Goal: Task Accomplishment & Management: Manage account settings

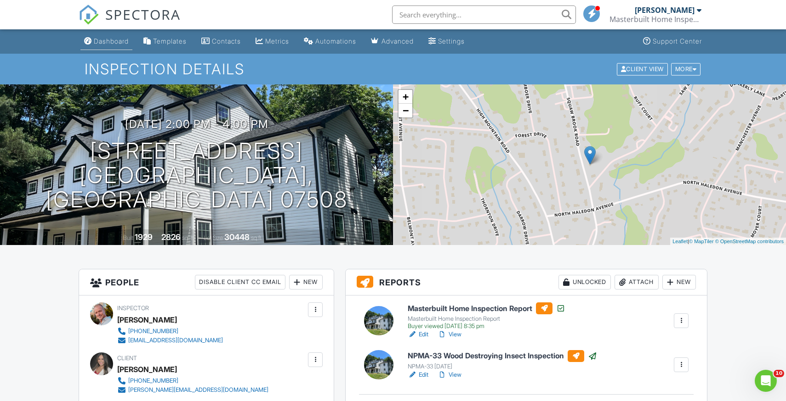
click at [112, 42] on div "Dashboard" at bounding box center [111, 41] width 35 height 8
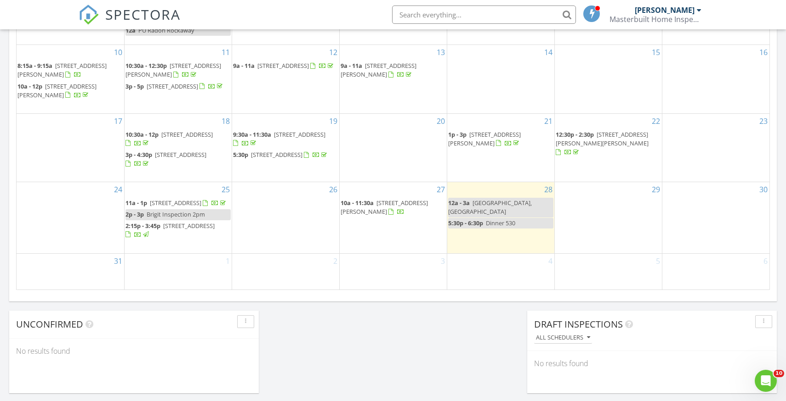
scroll to position [554, 0]
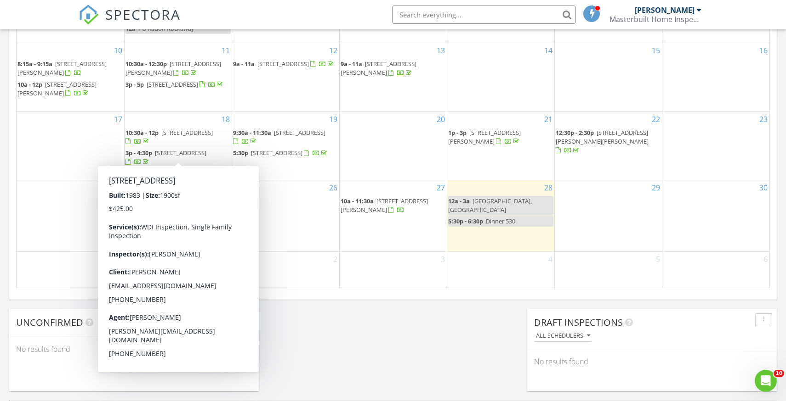
click at [415, 275] on div "3" at bounding box center [392, 270] width 107 height 36
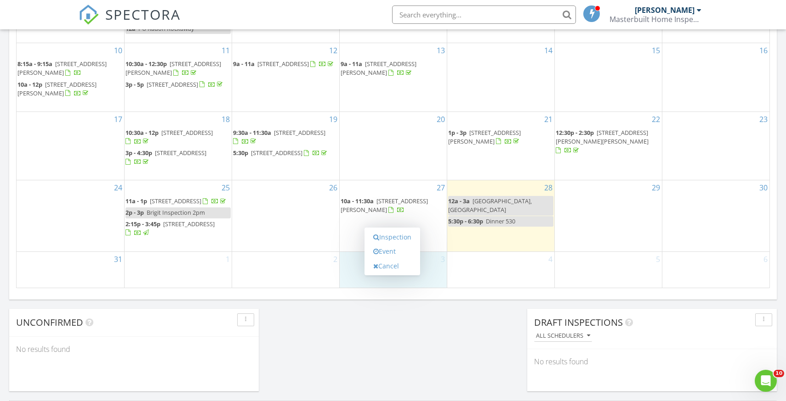
click at [439, 295] on div "August 2025 today list day week cal wk 4 wk month Sun Mon Tue Wed Thu Fri Sat 2…" at bounding box center [392, 87] width 767 height 418
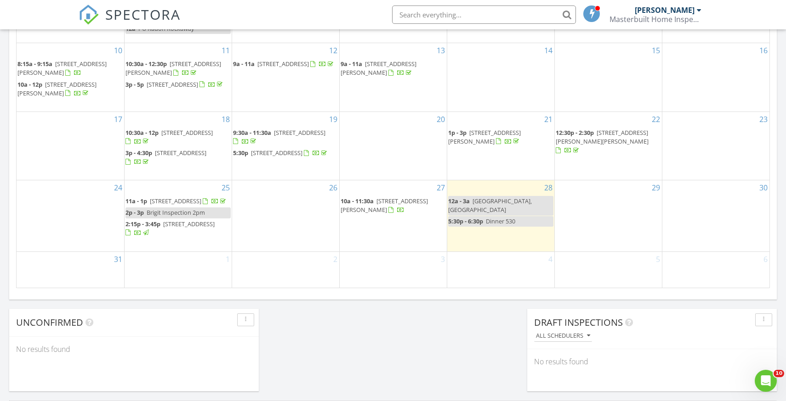
click at [365, 204] on span "124 Lawrence St, New Brunswick 08901" at bounding box center [383, 205] width 87 height 17
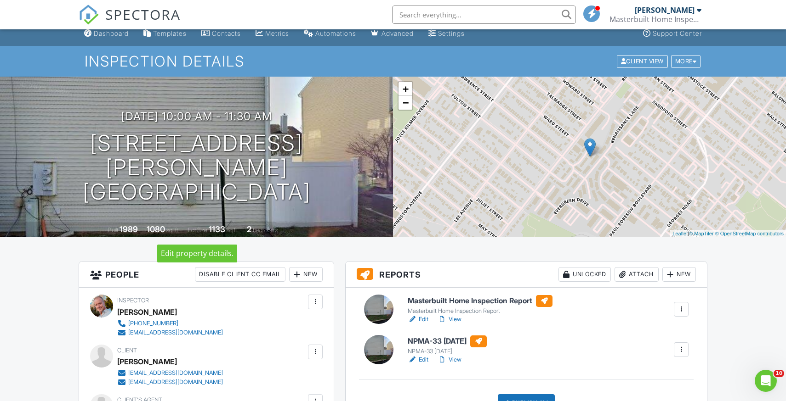
scroll to position [1, 0]
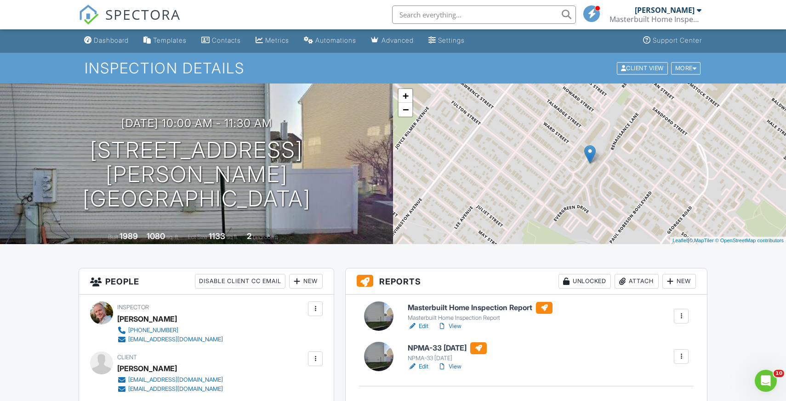
click at [452, 328] on link "View" at bounding box center [449, 326] width 24 height 9
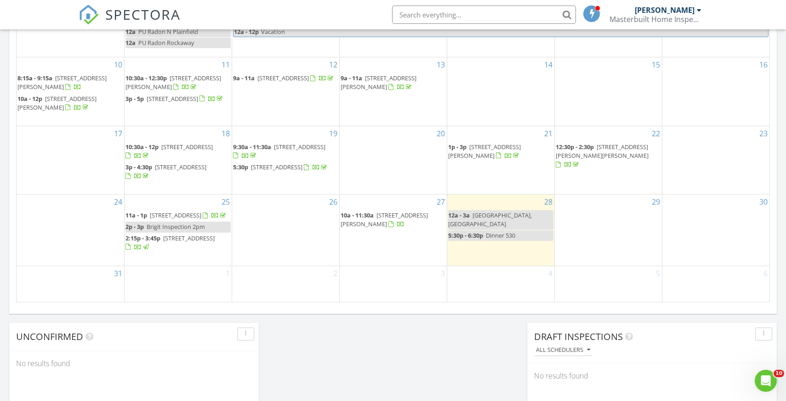
scroll to position [541, 0]
click at [358, 214] on span "124 Lawrence St, New Brunswick 08901" at bounding box center [383, 218] width 87 height 17
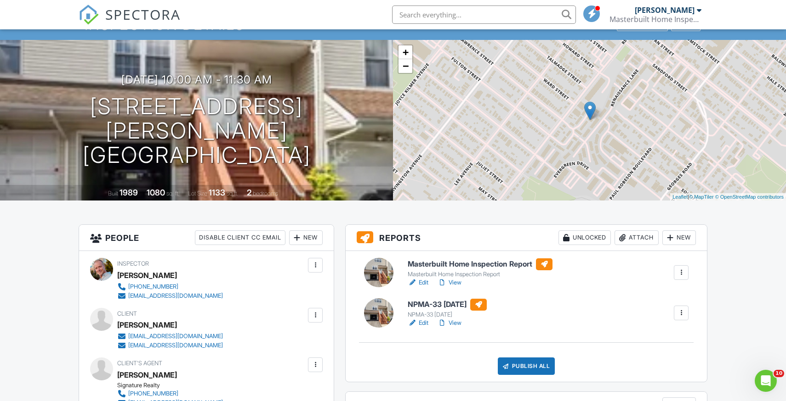
click at [465, 304] on h6 "NPMA-33 [DATE]" at bounding box center [446, 305] width 79 height 12
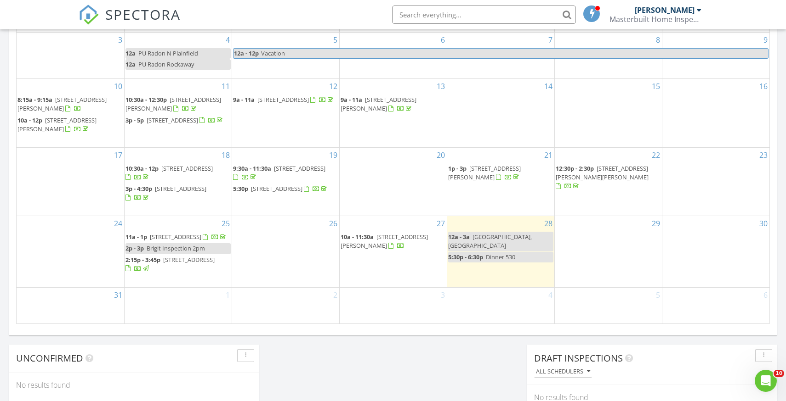
scroll to position [520, 0]
click at [373, 236] on span "124 Lawrence St, New Brunswick 08901" at bounding box center [383, 240] width 87 height 17
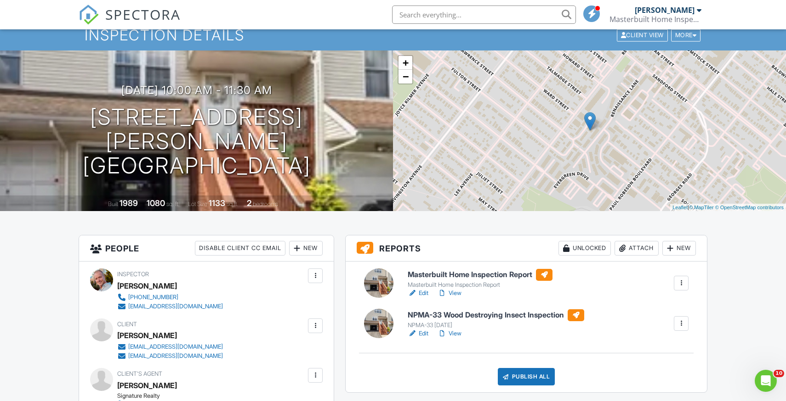
scroll to position [42, 0]
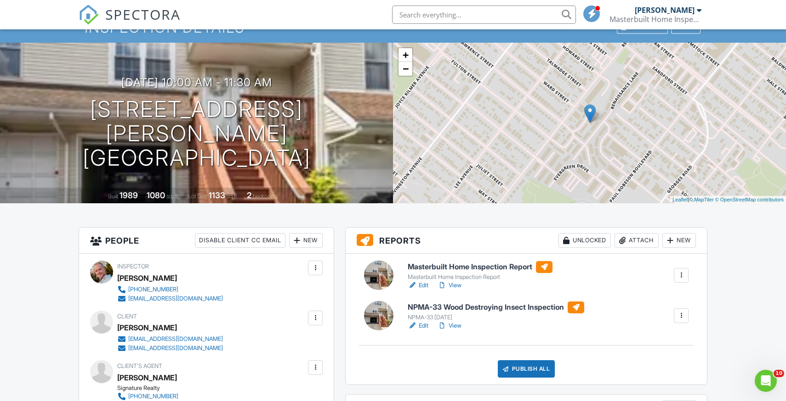
click at [459, 286] on link "View" at bounding box center [449, 285] width 24 height 9
click at [458, 286] on link "View" at bounding box center [449, 285] width 24 height 9
click at [531, 374] on div "Publish All" at bounding box center [526, 369] width 57 height 17
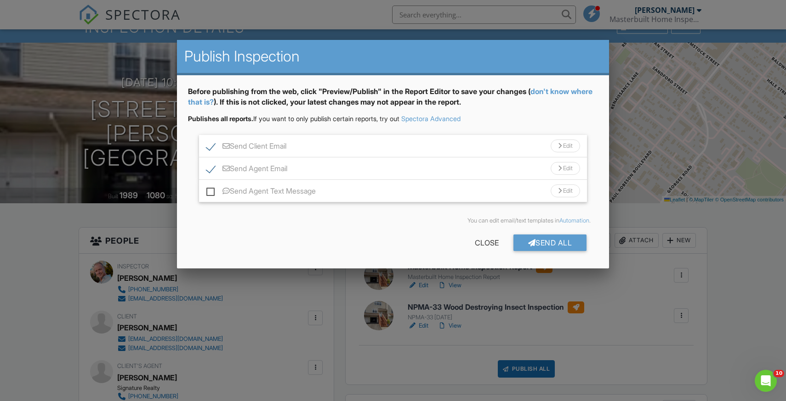
scroll to position [0, 0]
click at [566, 149] on div "Edit" at bounding box center [564, 146] width 29 height 13
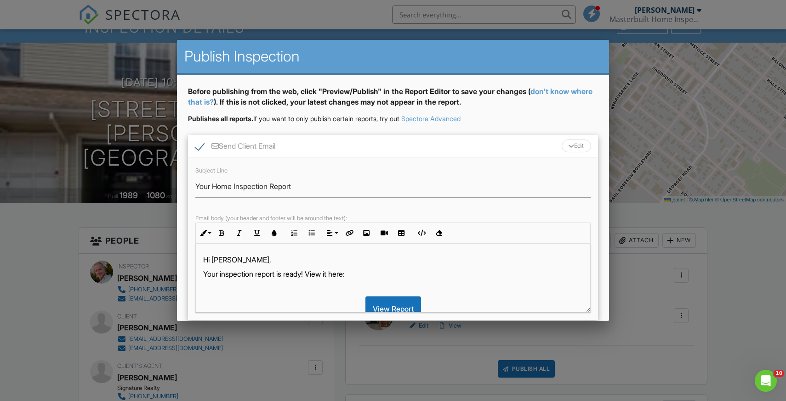
scroll to position [104, 0]
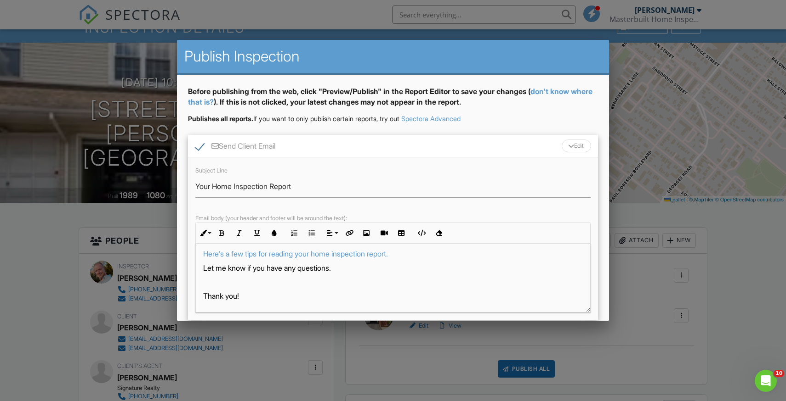
click at [247, 297] on p "Thank you!" at bounding box center [393, 296] width 380 height 10
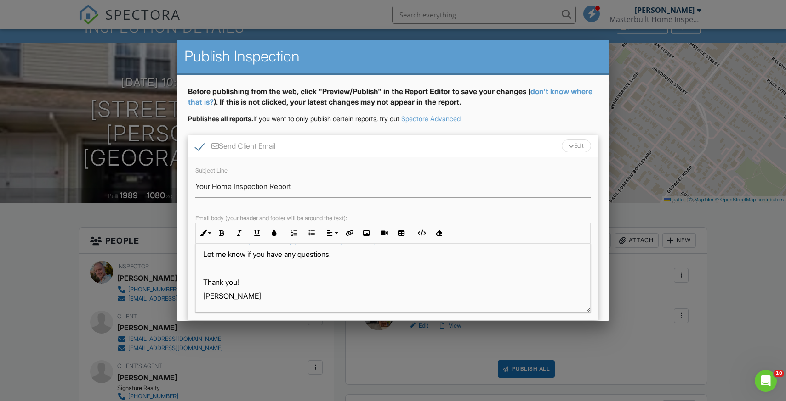
scroll to position [118, 0]
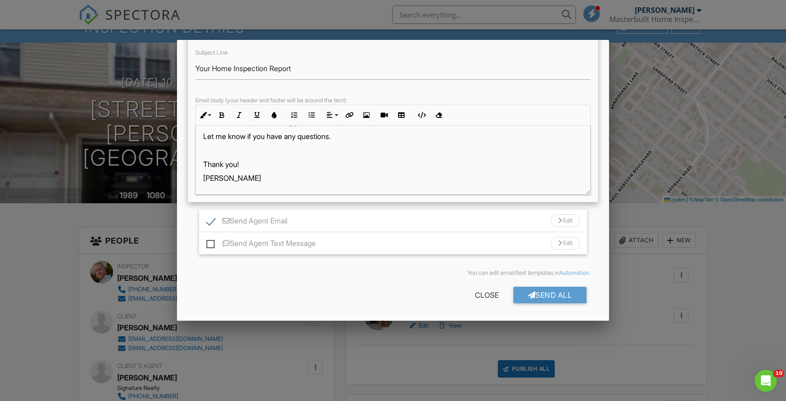
click at [566, 221] on div "Edit" at bounding box center [564, 221] width 29 height 13
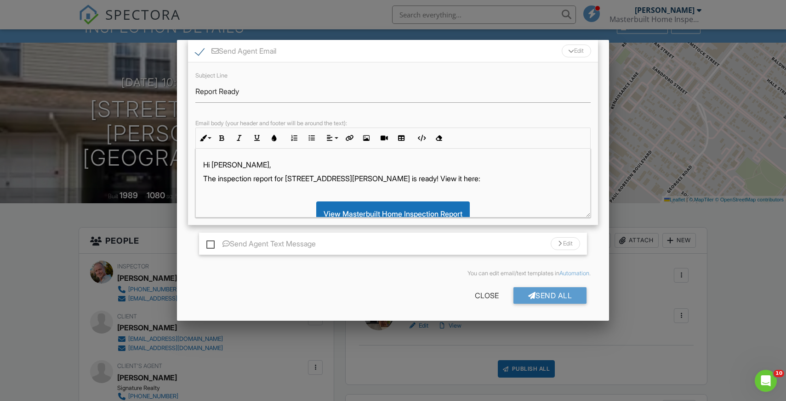
scroll to position [105, 0]
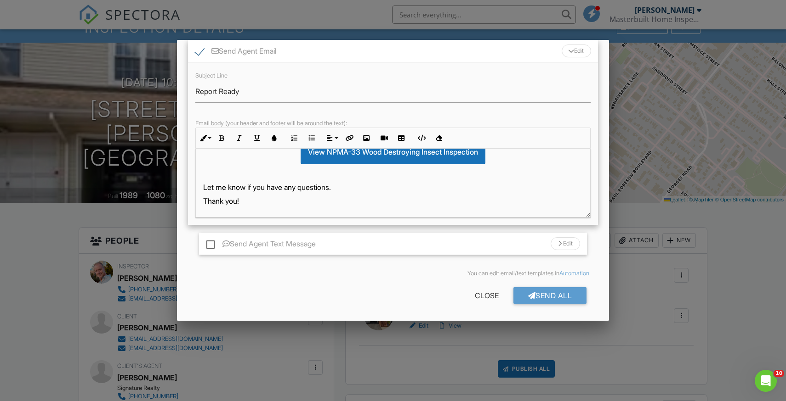
click at [253, 200] on p "Thank you!" at bounding box center [393, 201] width 380 height 10
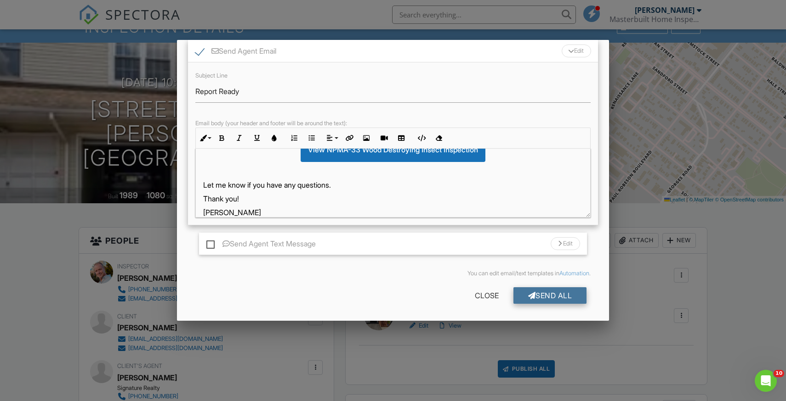
click at [554, 299] on div "Send All" at bounding box center [550, 296] width 74 height 17
